Goal: Information Seeking & Learning: Learn about a topic

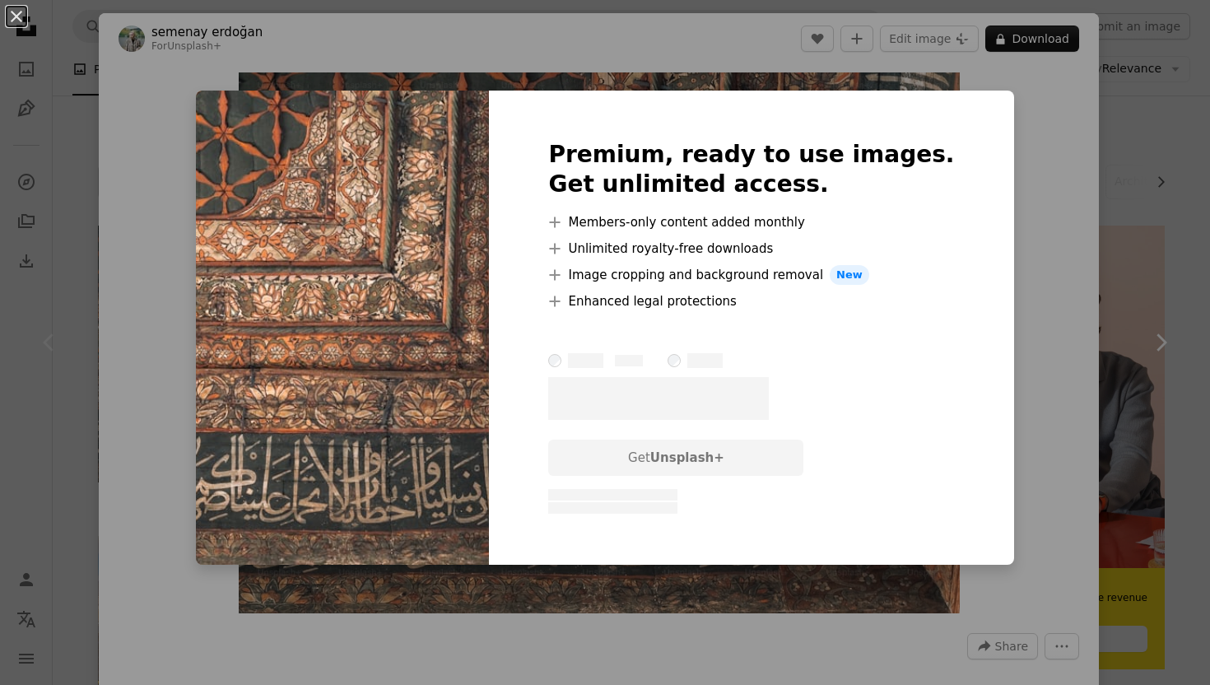
scroll to position [42, 0]
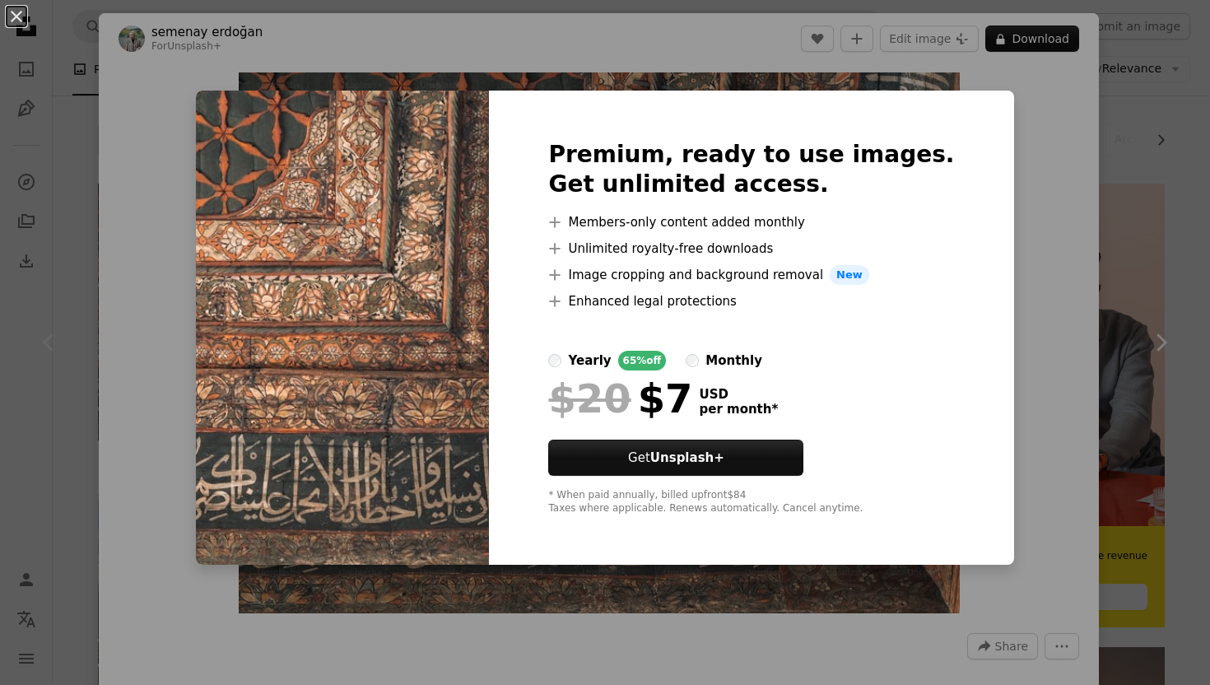
click at [70, 248] on div "An X shape Premium, ready to use images. Get unlimited access. A plus sign Memb…" at bounding box center [605, 342] width 1210 height 685
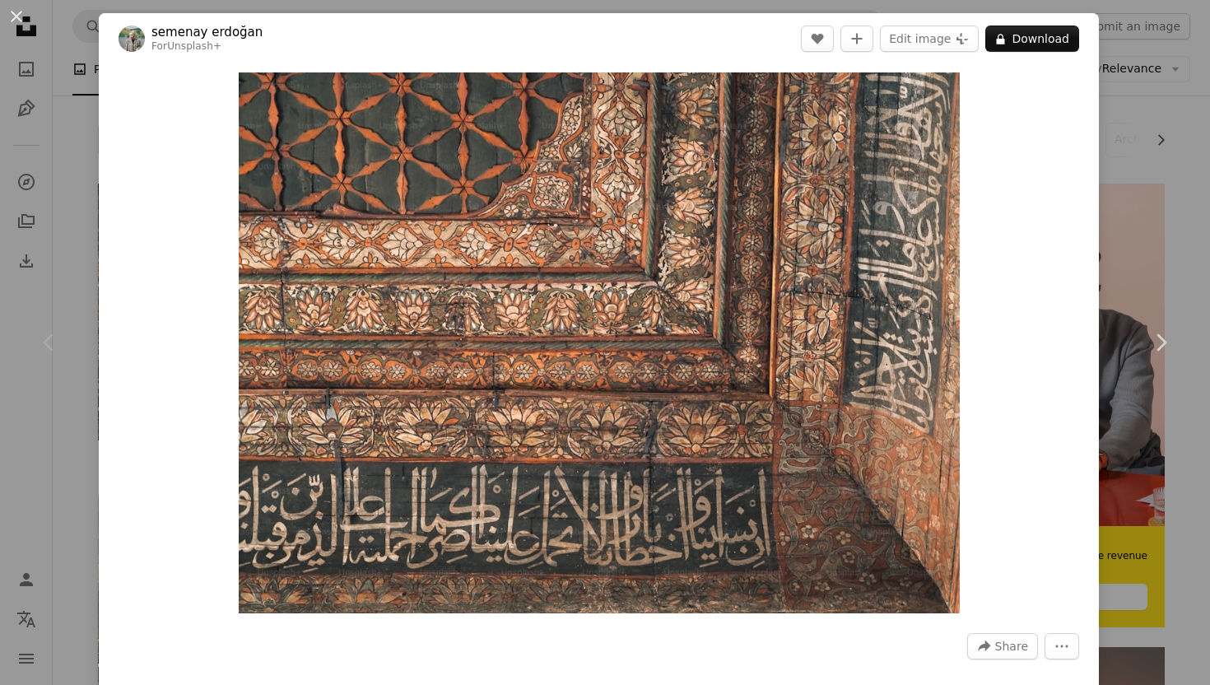
click at [70, 248] on div "An X shape Chevron left Chevron right semenay erdoğan For Unsplash+ A heart A p…" at bounding box center [605, 342] width 1210 height 685
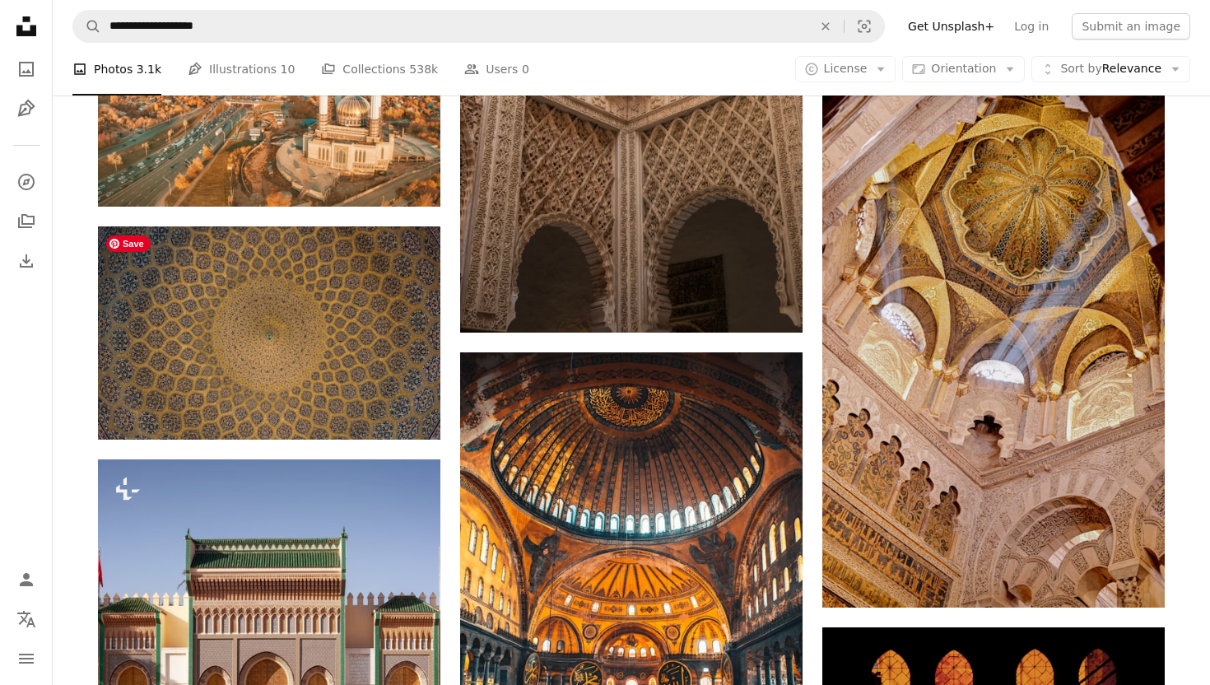
scroll to position [1441, 0]
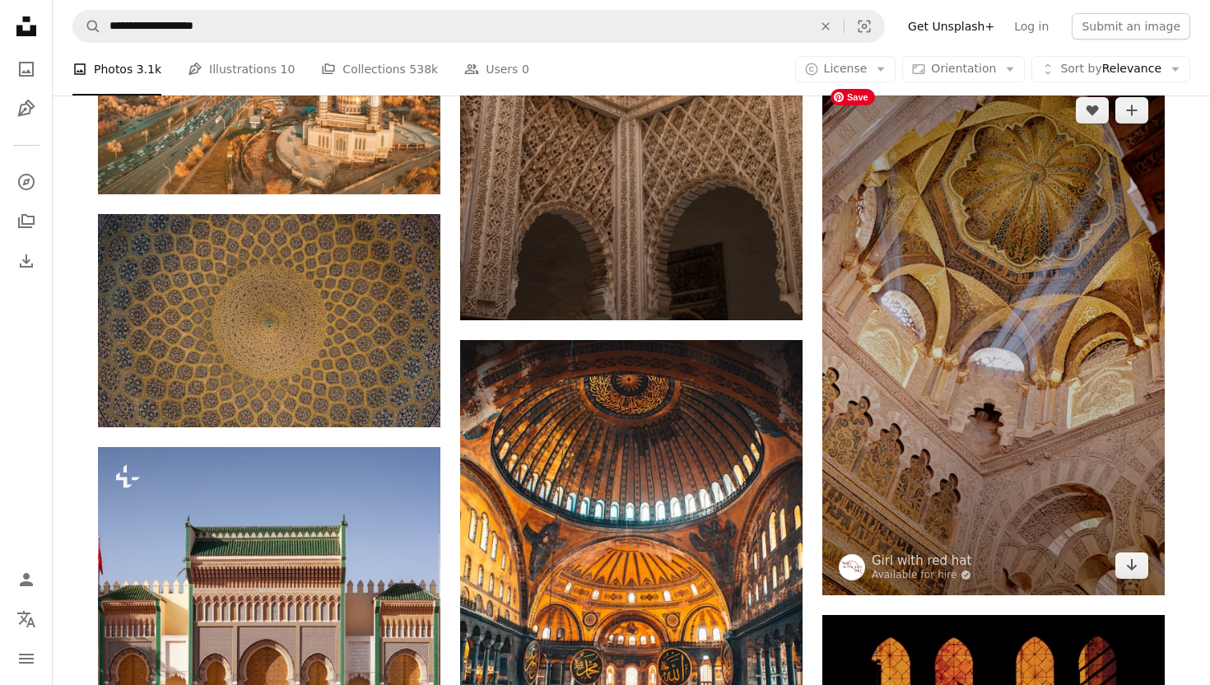
click at [1000, 463] on img at bounding box center [994, 338] width 343 height 515
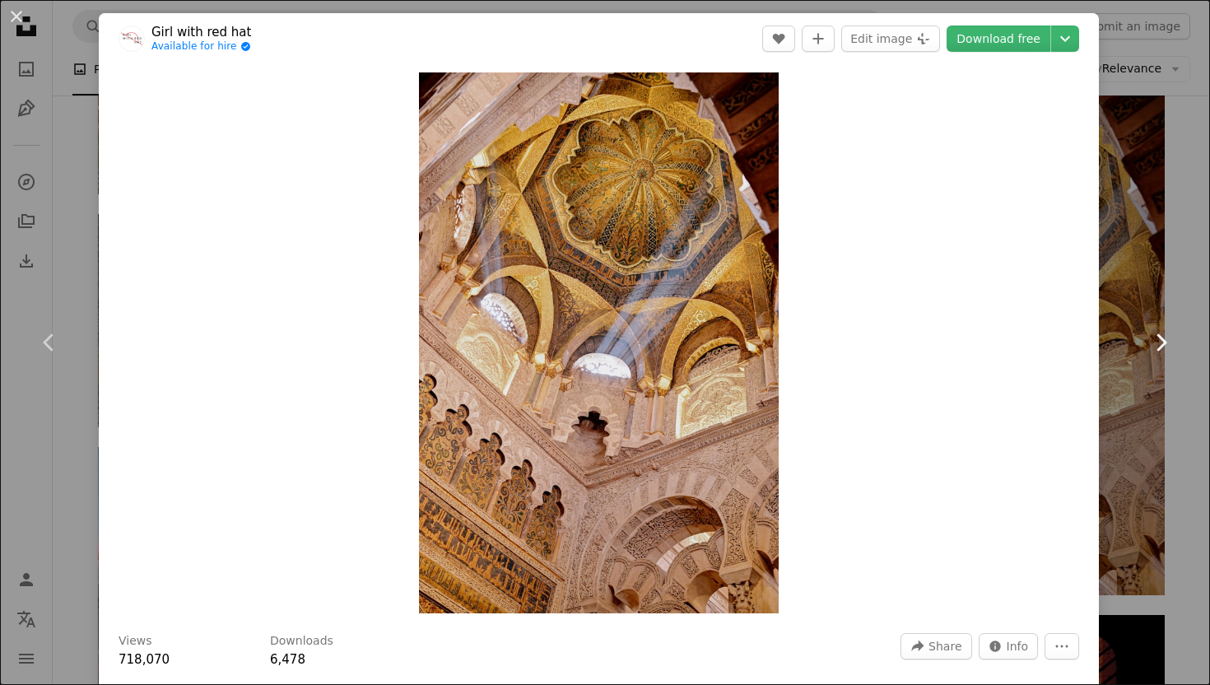
click at [1126, 413] on link "Chevron right" at bounding box center [1161, 342] width 99 height 158
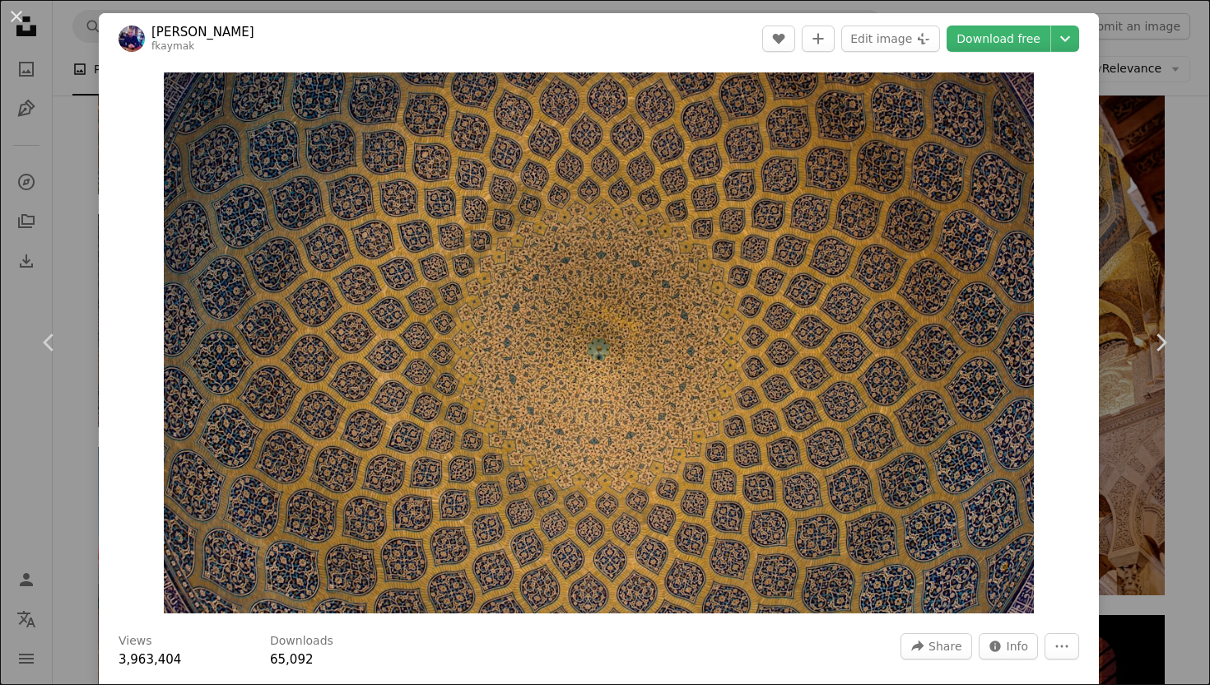
click at [1191, 245] on div "An X shape Chevron left Chevron right [PERSON_NAME] fkaymak A heart A plus sign…" at bounding box center [605, 342] width 1210 height 685
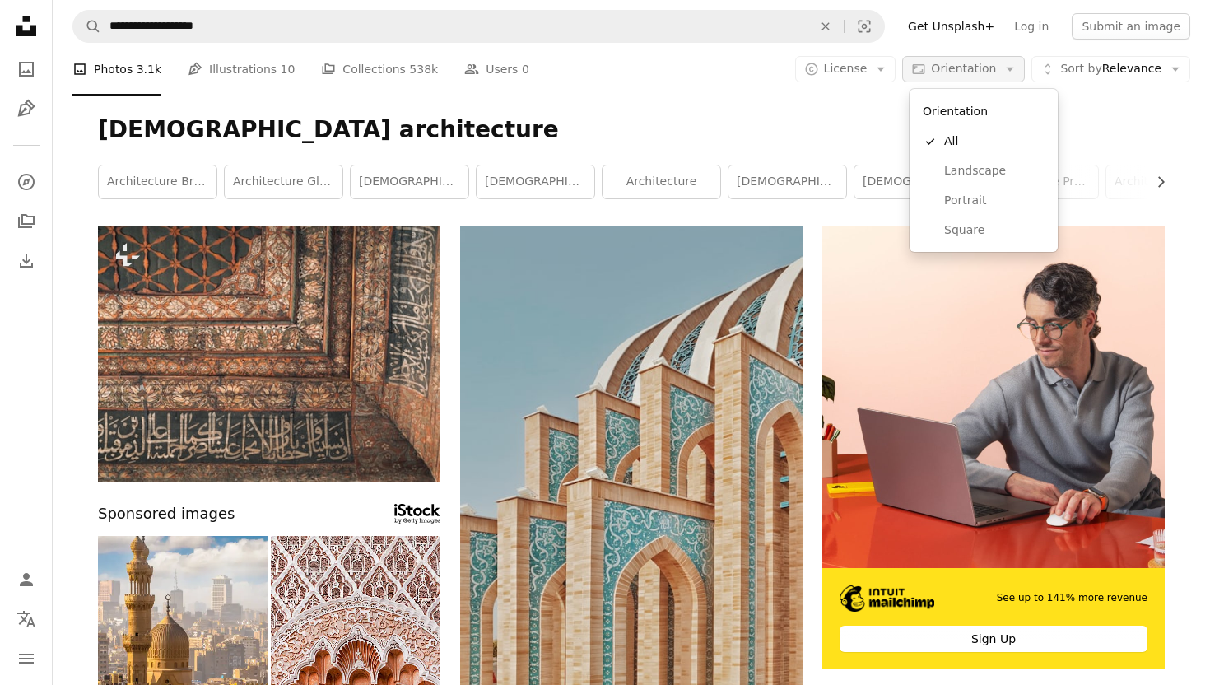
click at [967, 67] on span "Orientation" at bounding box center [963, 68] width 65 height 13
click at [963, 202] on span "Portrait" at bounding box center [994, 201] width 100 height 16
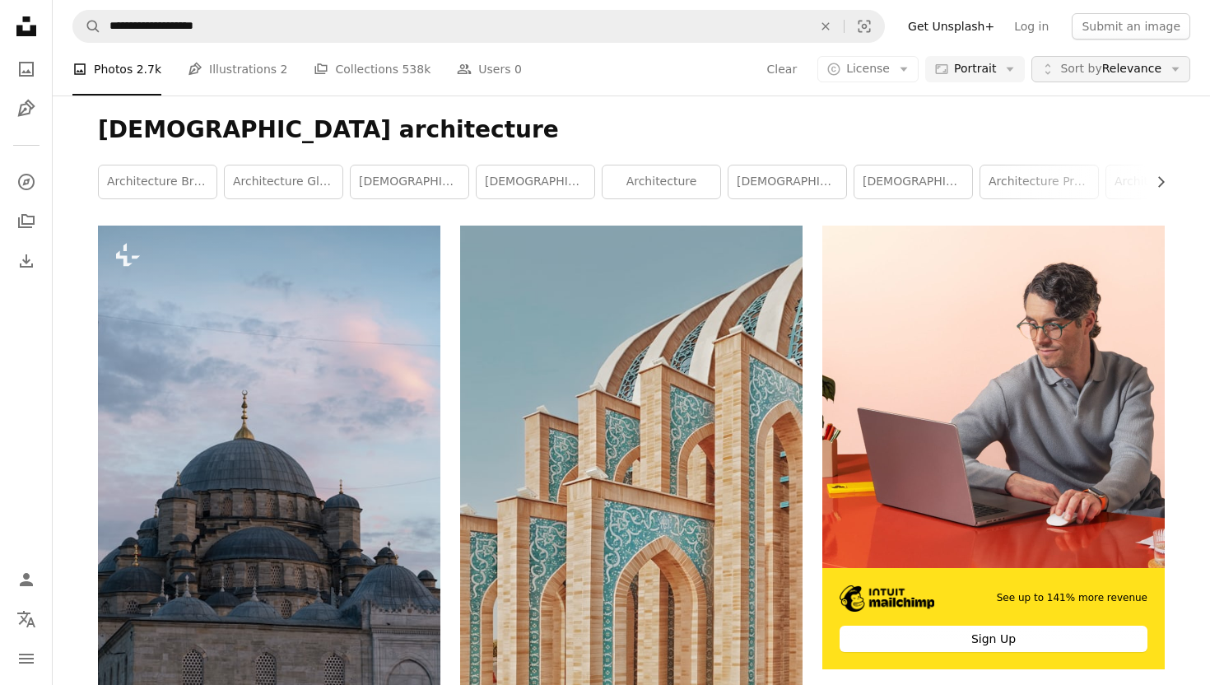
click at [1110, 67] on span "Sort by Relevance" at bounding box center [1110, 69] width 101 height 16
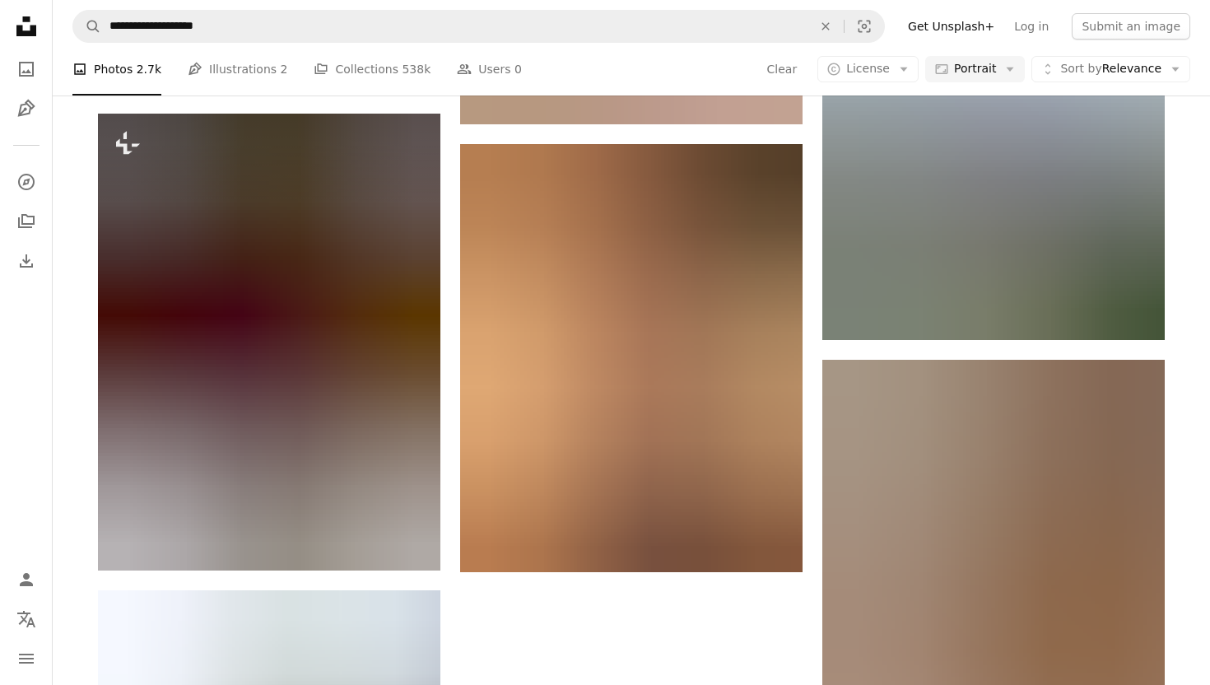
scroll to position [3079, 0]
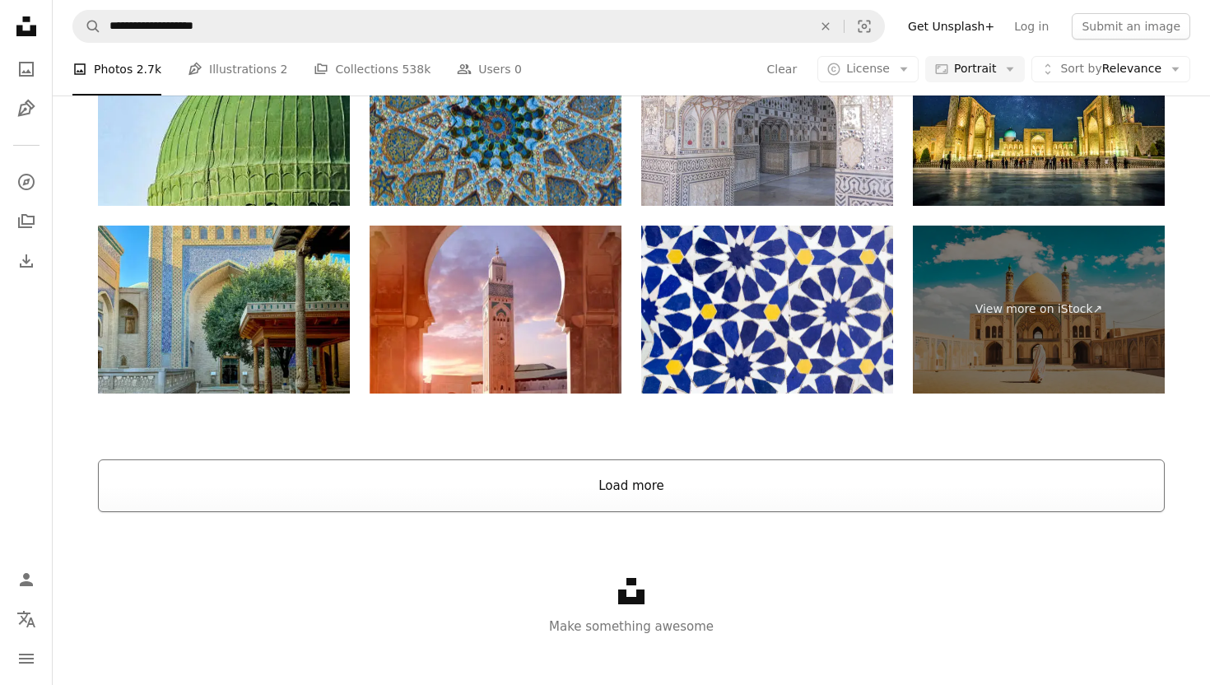
click at [666, 490] on button "Load more" at bounding box center [631, 485] width 1067 height 53
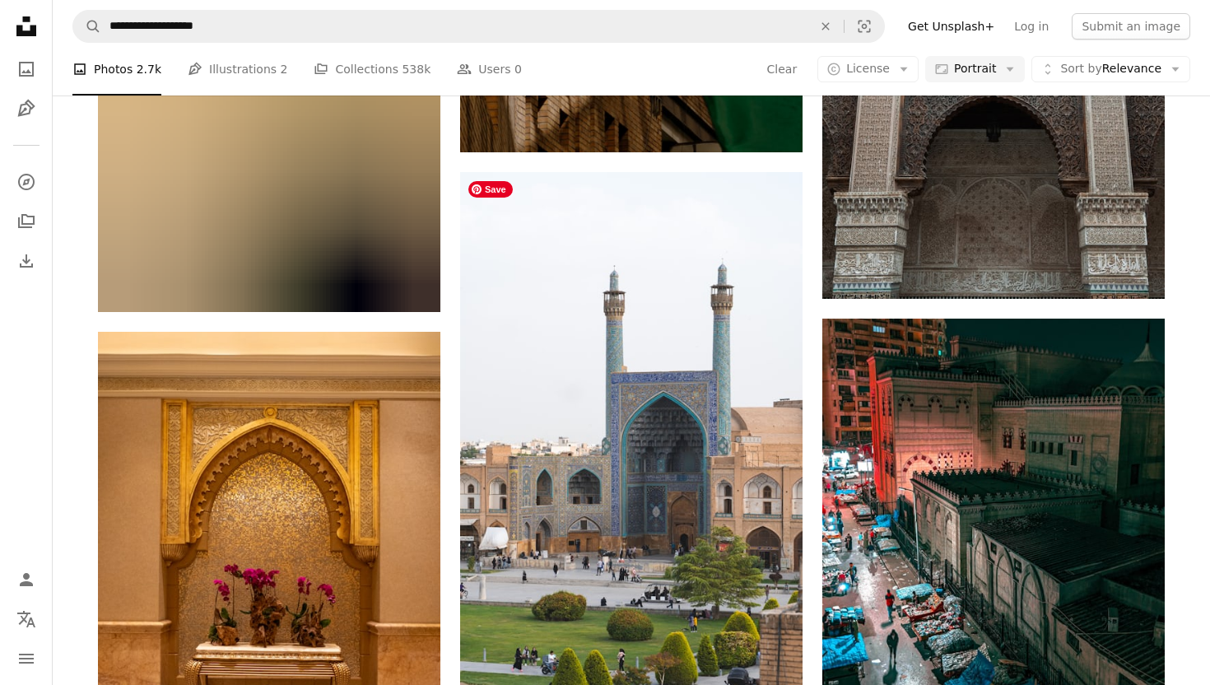
scroll to position [26153, 0]
